Goal: Communication & Community: Answer question/provide support

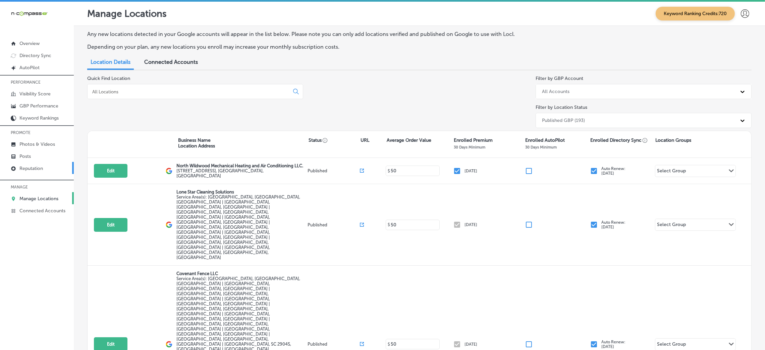
click at [45, 162] on link "Reputation" at bounding box center [37, 168] width 74 height 12
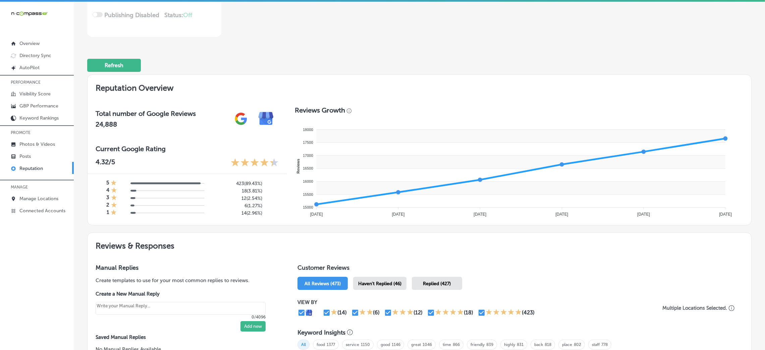
scroll to position [201, 0]
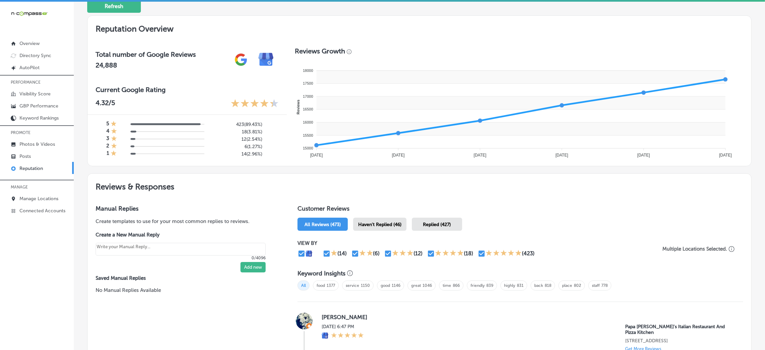
click at [384, 217] on div "Haven't Replied (46)" at bounding box center [379, 223] width 53 height 13
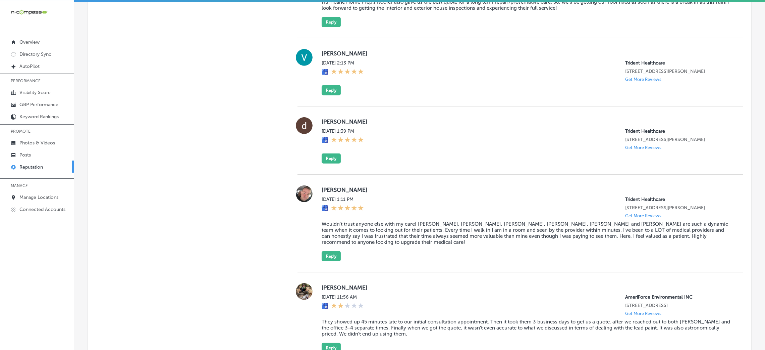
scroll to position [635, 0]
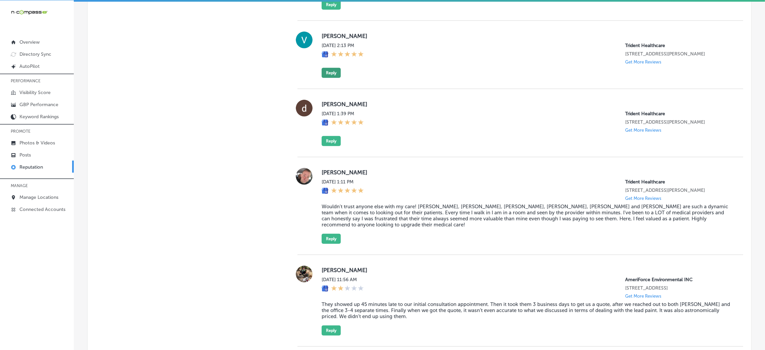
click at [331, 78] on button "Reply" at bounding box center [331, 73] width 19 height 10
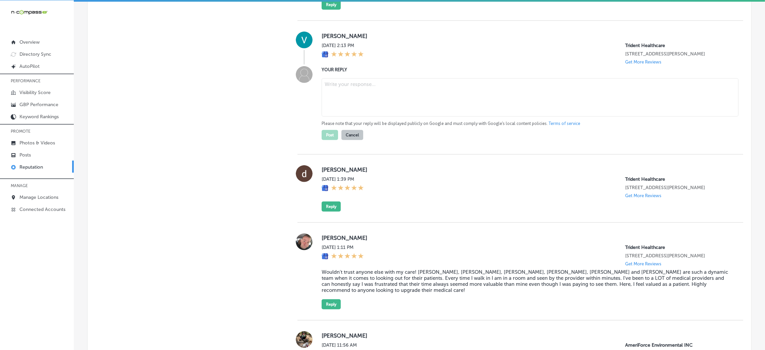
type textarea "x"
click at [497, 101] on textarea at bounding box center [530, 97] width 417 height 38
paste textarea "Thank you so much for the 5-star review! We're thrilled to hear that you had a …"
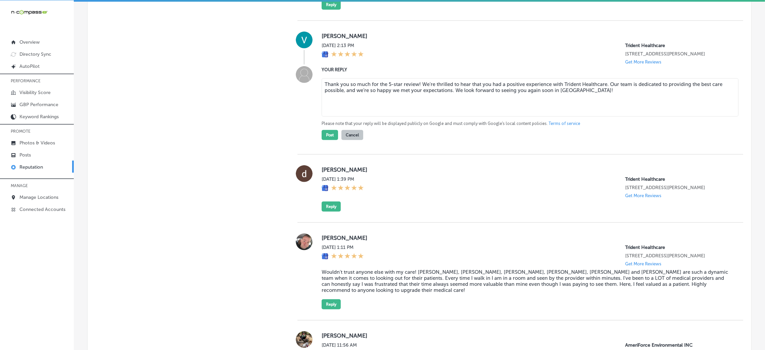
click at [417, 88] on textarea "Thank you so much for the 5-star review! We're thrilled to hear that you had a …" at bounding box center [530, 97] width 417 height 38
type textarea "Thank you so much for the 5-star review, [PERSON_NAME]! We're thrilled to hear …"
click at [323, 135] on div "Post Cancel" at bounding box center [343, 132] width 42 height 13
click at [323, 140] on button "Post" at bounding box center [330, 135] width 16 height 10
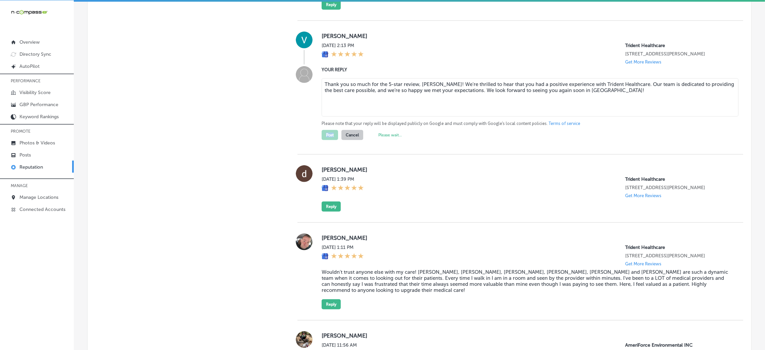
type textarea "x"
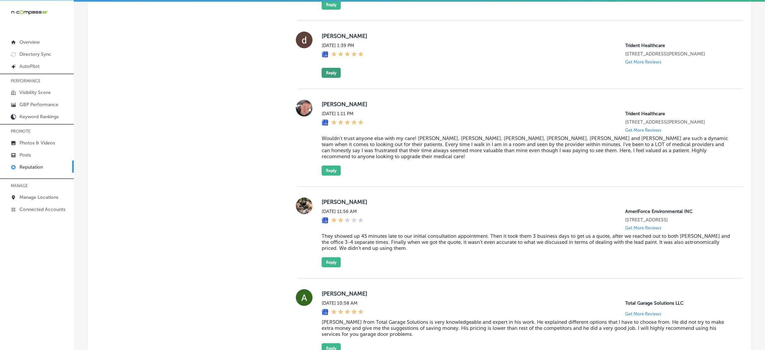
click at [335, 78] on button "Reply" at bounding box center [331, 73] width 19 height 10
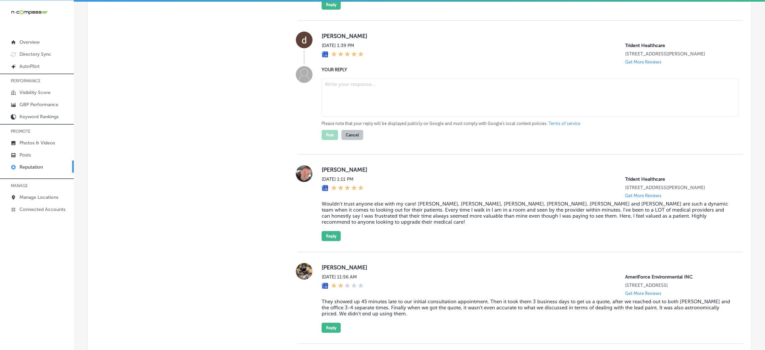
click at [378, 98] on textarea at bounding box center [530, 97] width 417 height 38
paste textarea "Thank you for the fantastic 5-star review! We’re so happy to hear that your exp…"
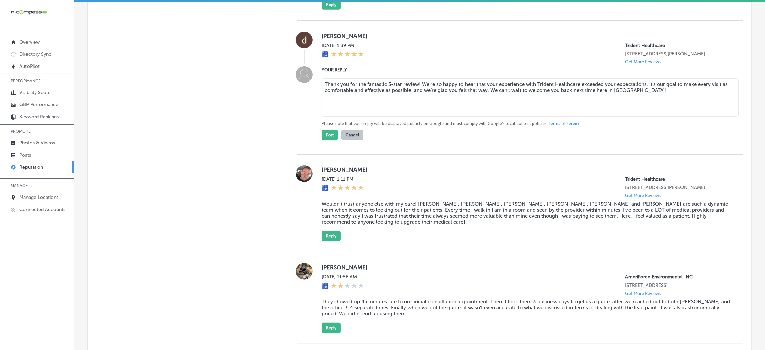
click at [416, 90] on textarea "Thank you for the fantastic 5-star review! We’re so happy to hear that your exp…" at bounding box center [530, 97] width 417 height 38
type textarea "Thank you for the fantastic 5-star review, [PERSON_NAME]! We’re so happy to hea…"
click at [323, 140] on button "Post" at bounding box center [330, 135] width 16 height 10
type textarea "x"
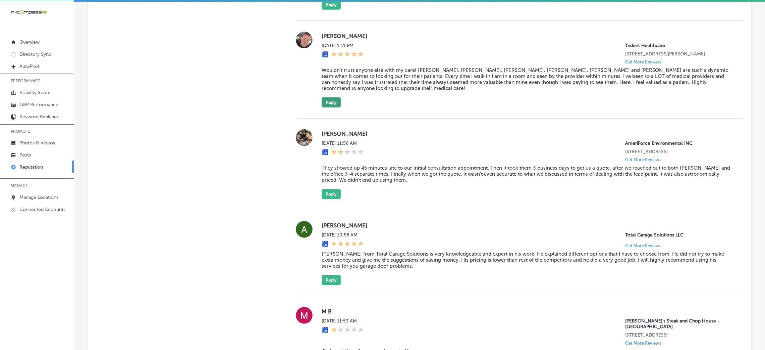
click at [329, 103] on button "Reply" at bounding box center [331, 102] width 19 height 10
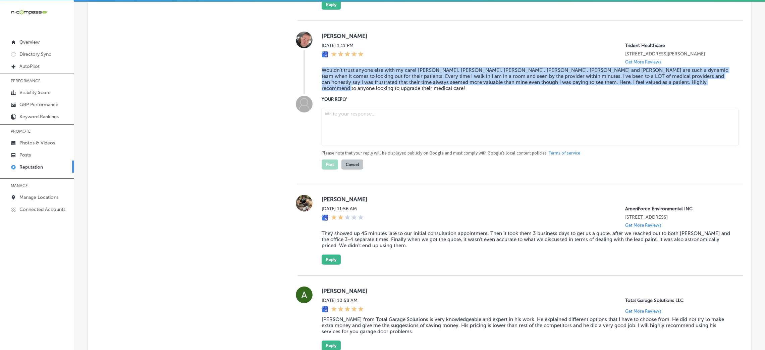
drag, startPoint x: 320, startPoint y: 74, endPoint x: 715, endPoint y: 87, distance: 395.8
click at [515, 87] on div "[PERSON_NAME] [DATE] 1:11 PM Trident Healthcare [STREET_ADDRESS][PERSON_NAME] G…" at bounding box center [521, 63] width 446 height 62
copy blockquote "Wouldn't trust anyone else with my care! [PERSON_NAME], [PERSON_NAME], [PERSON_…"
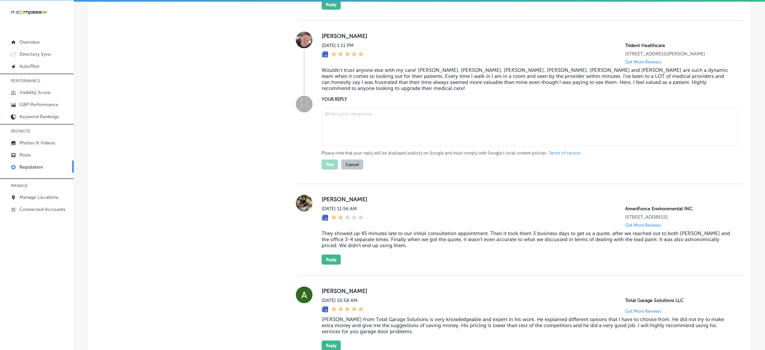
click at [506, 106] on div "Please note that your reply will be displayed publicly on Google and must compl…" at bounding box center [527, 137] width 411 height 64
click at [492, 121] on textarea at bounding box center [530, 127] width 417 height 38
click at [336, 114] on textarea at bounding box center [530, 127] width 417 height 38
click at [350, 112] on textarea at bounding box center [530, 127] width 417 height 38
paste textarea "Thank you for the amazing 5-star review! We're so happy to hear that you feel v…"
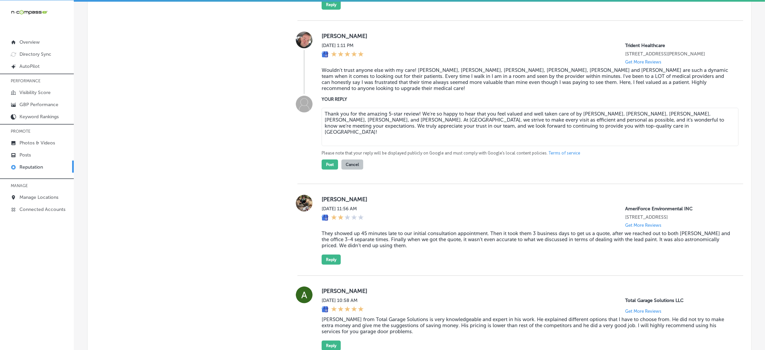
click at [416, 112] on textarea "Thank you for the amazing 5-star review! We're so happy to hear that you feel v…" at bounding box center [530, 127] width 417 height 38
type textarea "Thank you for the amazing 5-star review, [PERSON_NAME]! We're so happy to hear …"
click at [327, 166] on button "Post" at bounding box center [330, 164] width 16 height 10
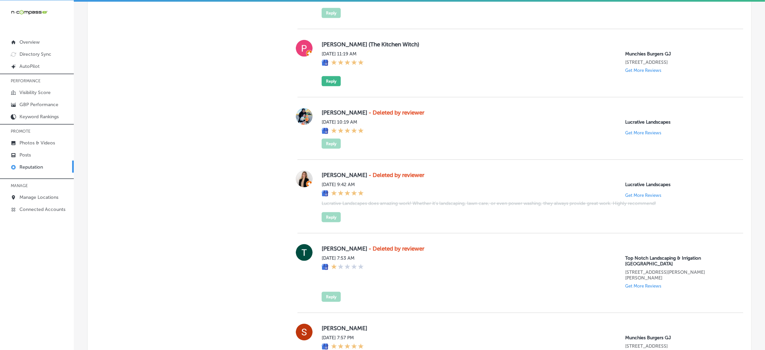
scroll to position [1580, 0]
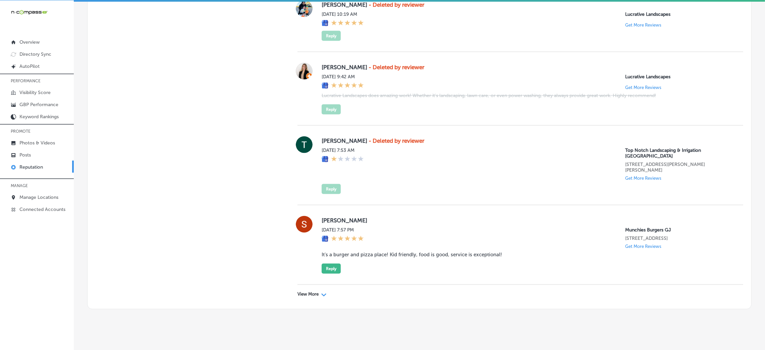
click at [313, 233] on div "View More Path Created with Sketch." at bounding box center [521, 294] width 446 height 19
click at [311, 233] on p "View More" at bounding box center [308, 293] width 21 height 5
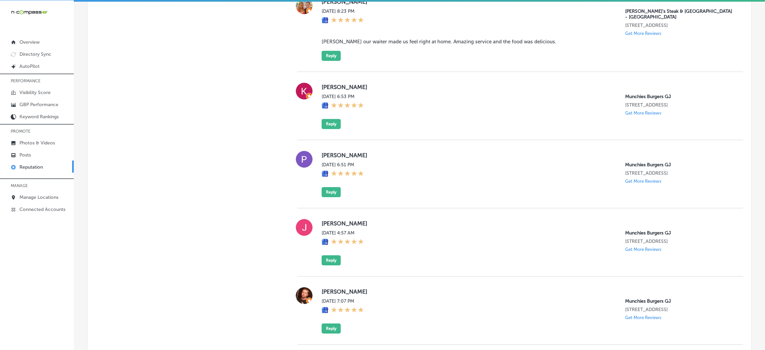
scroll to position [3200, 0]
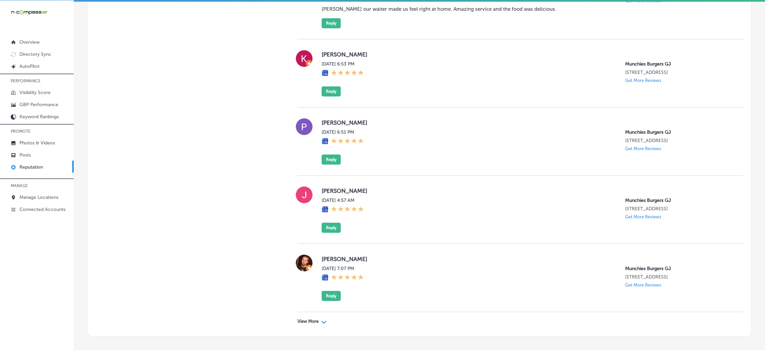
click at [305, 233] on p "View More" at bounding box center [308, 320] width 21 height 5
type textarea "x"
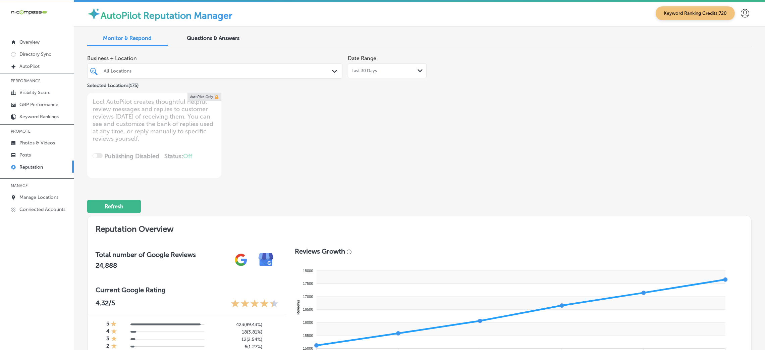
scroll to position [50, 0]
